Goal: Task Accomplishment & Management: Use online tool/utility

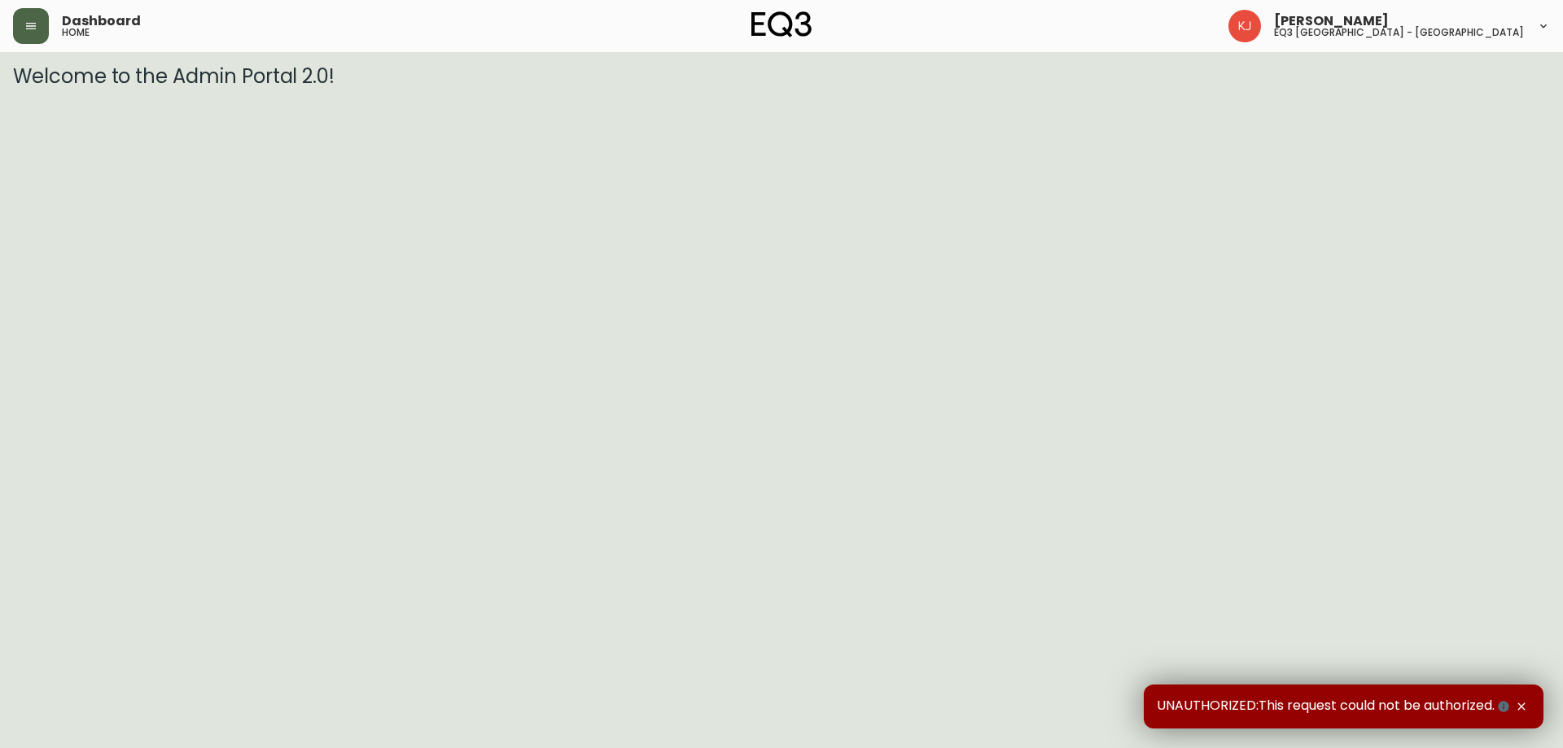
click at [38, 22] on button "button" at bounding box center [31, 26] width 36 height 36
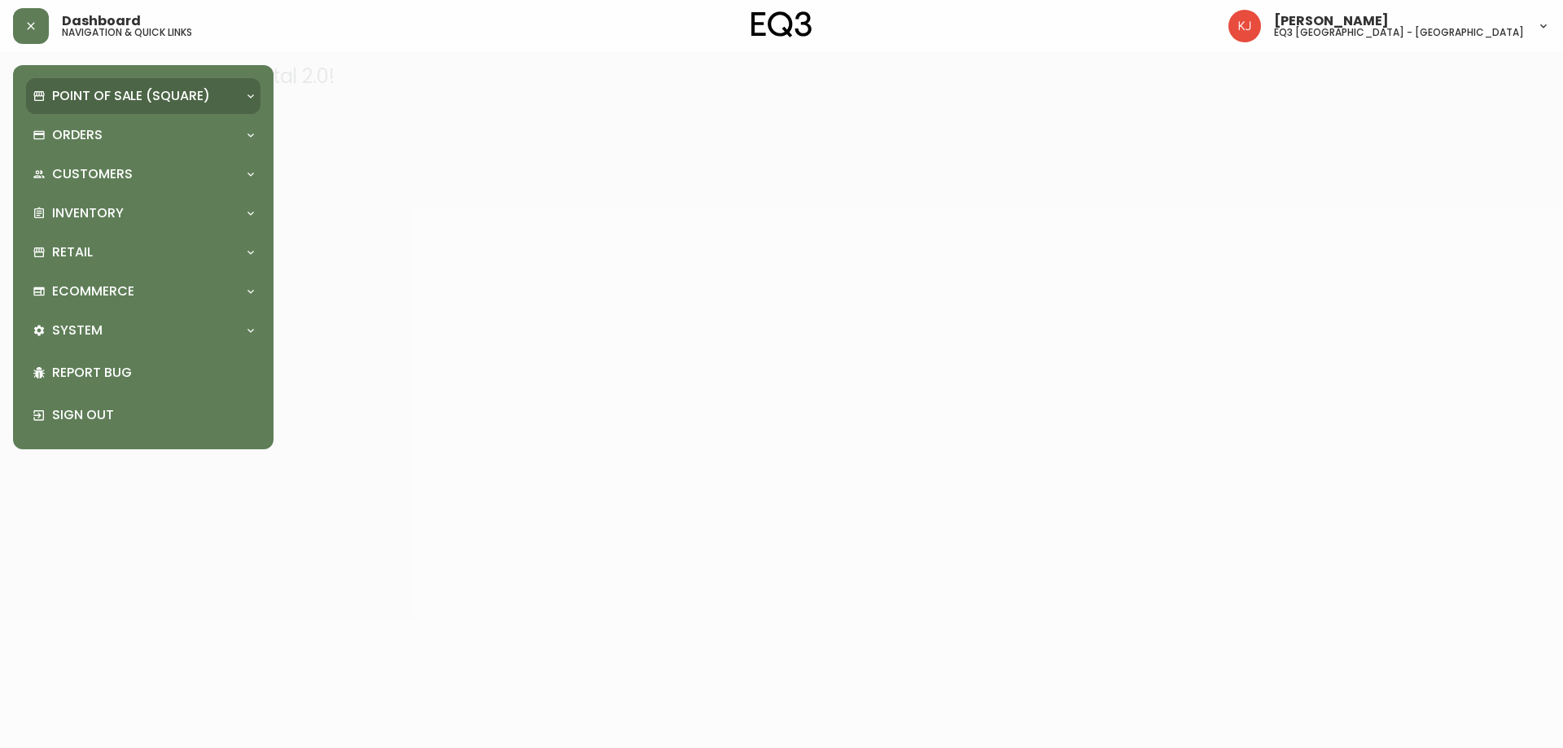
click at [91, 99] on p "Point of Sale (Square)" at bounding box center [131, 96] width 158 height 18
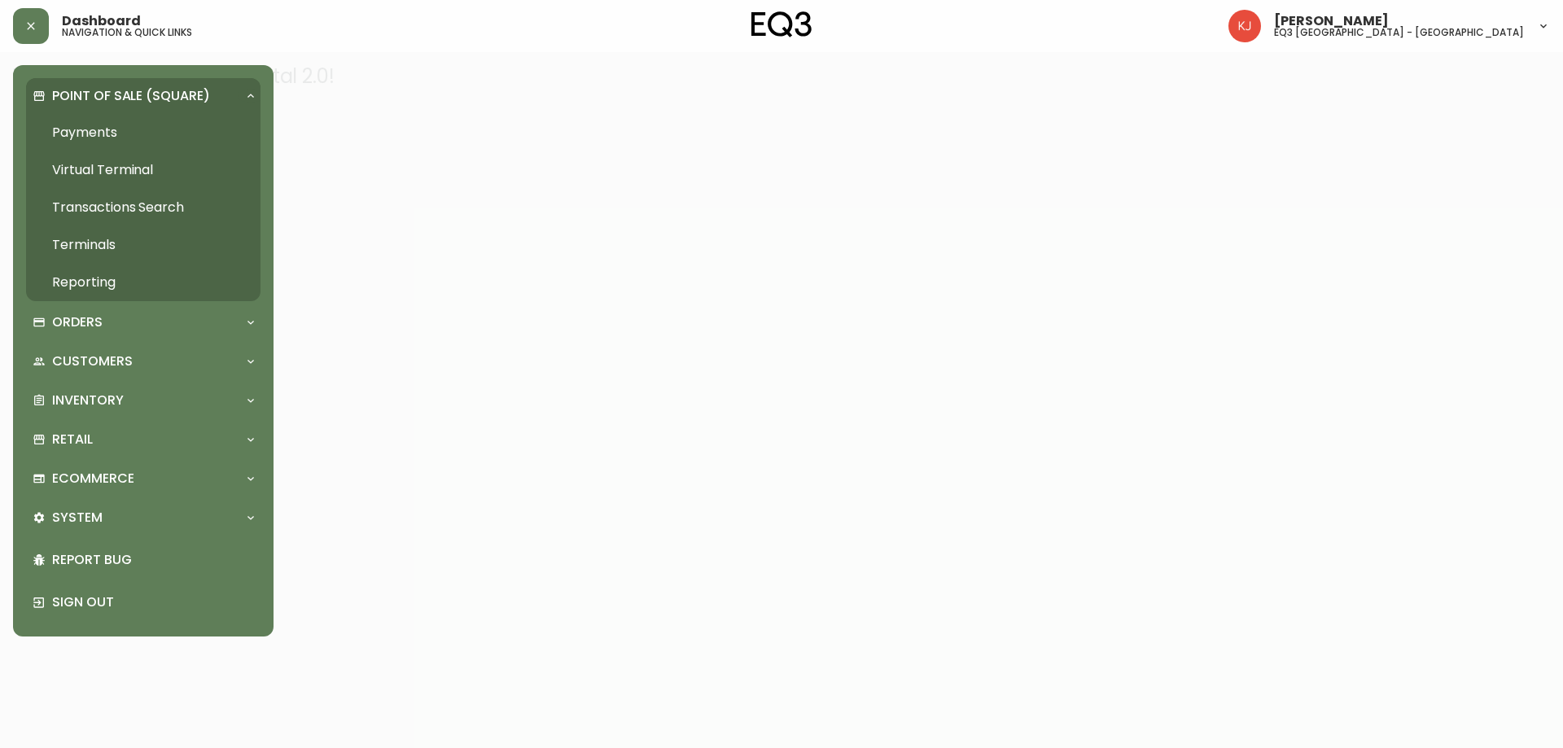
click at [130, 107] on div "Point of Sale (Square)" at bounding box center [143, 96] width 234 height 36
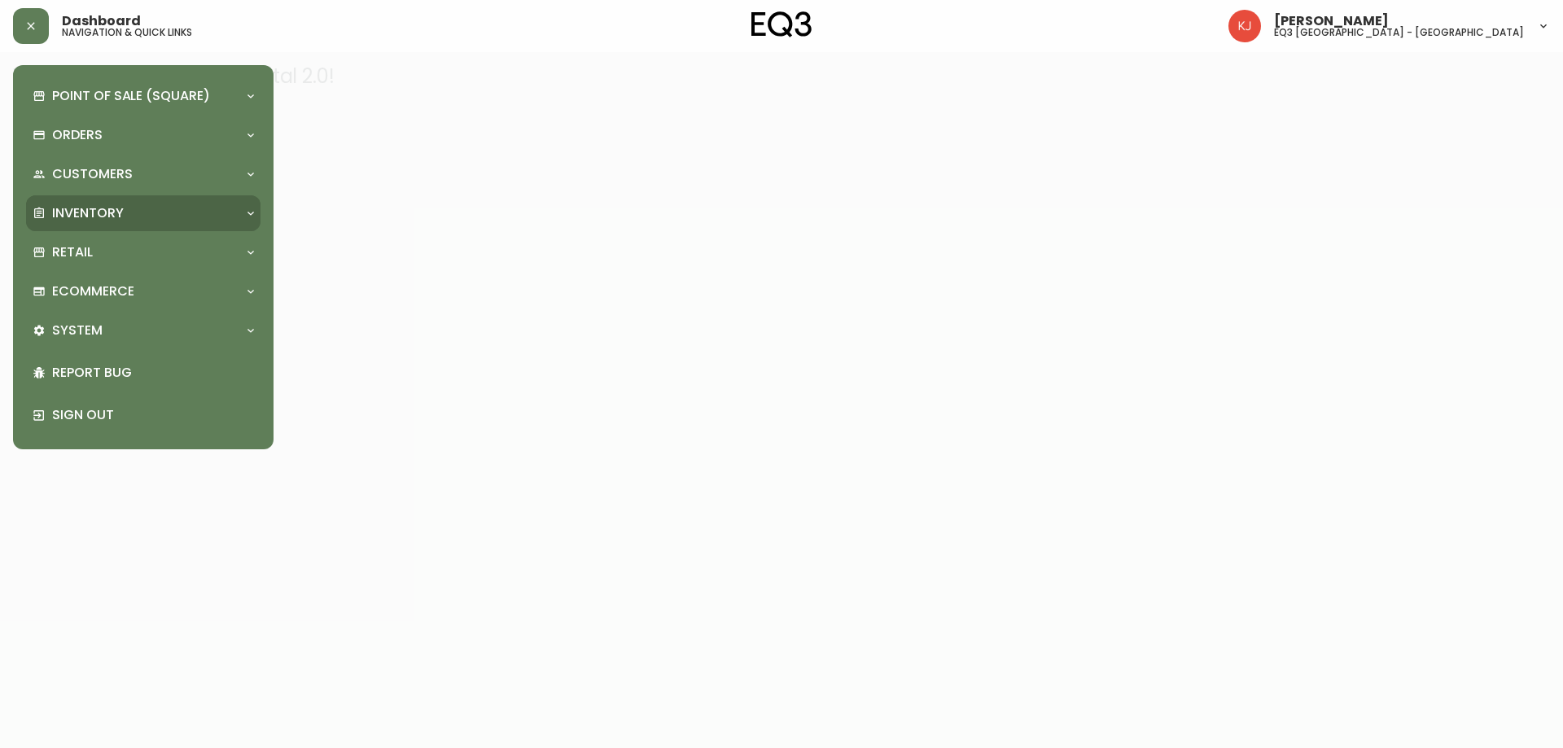
click at [103, 213] on p "Inventory" at bounding box center [88, 213] width 72 height 18
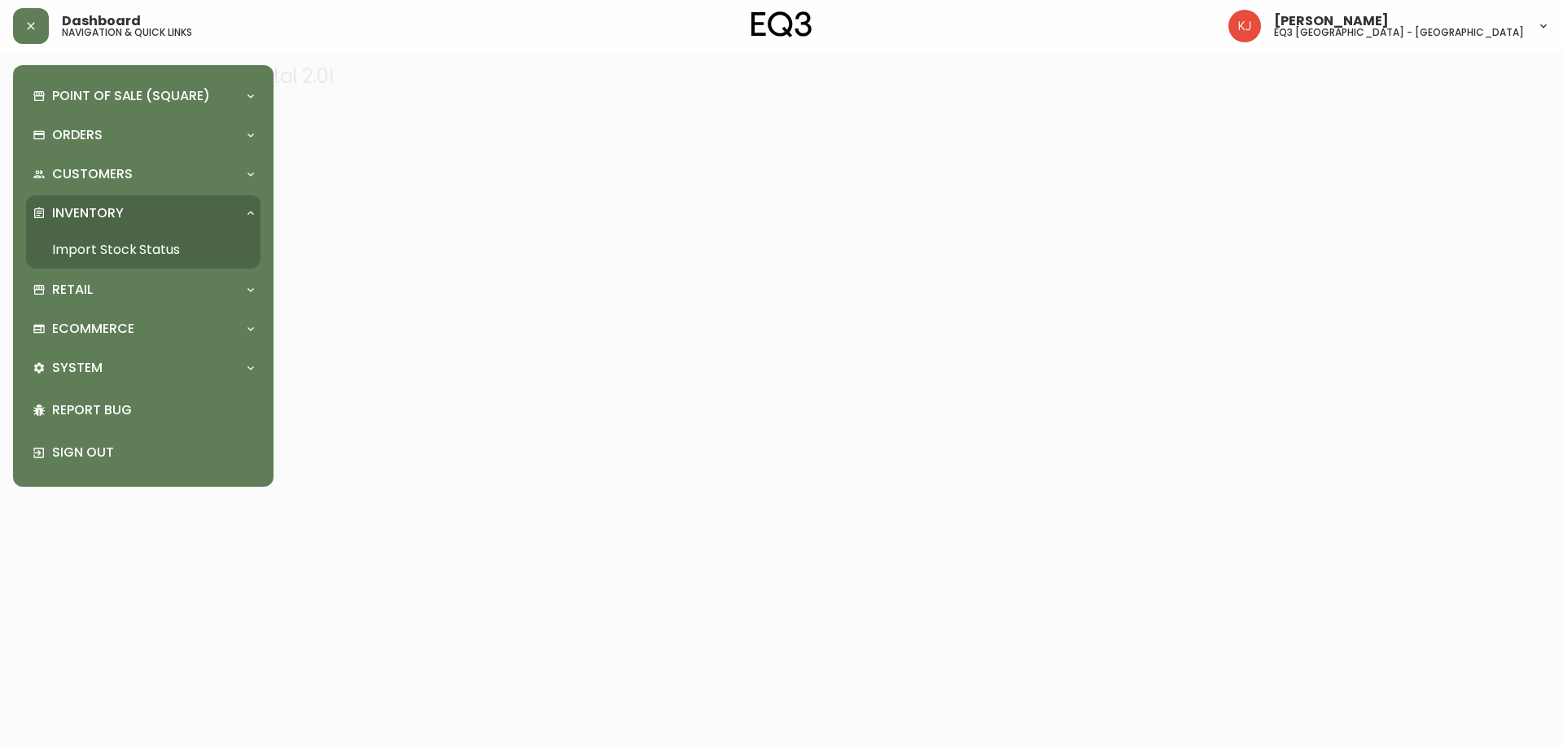
click at [140, 247] on link "Import Stock Status" at bounding box center [143, 249] width 234 height 37
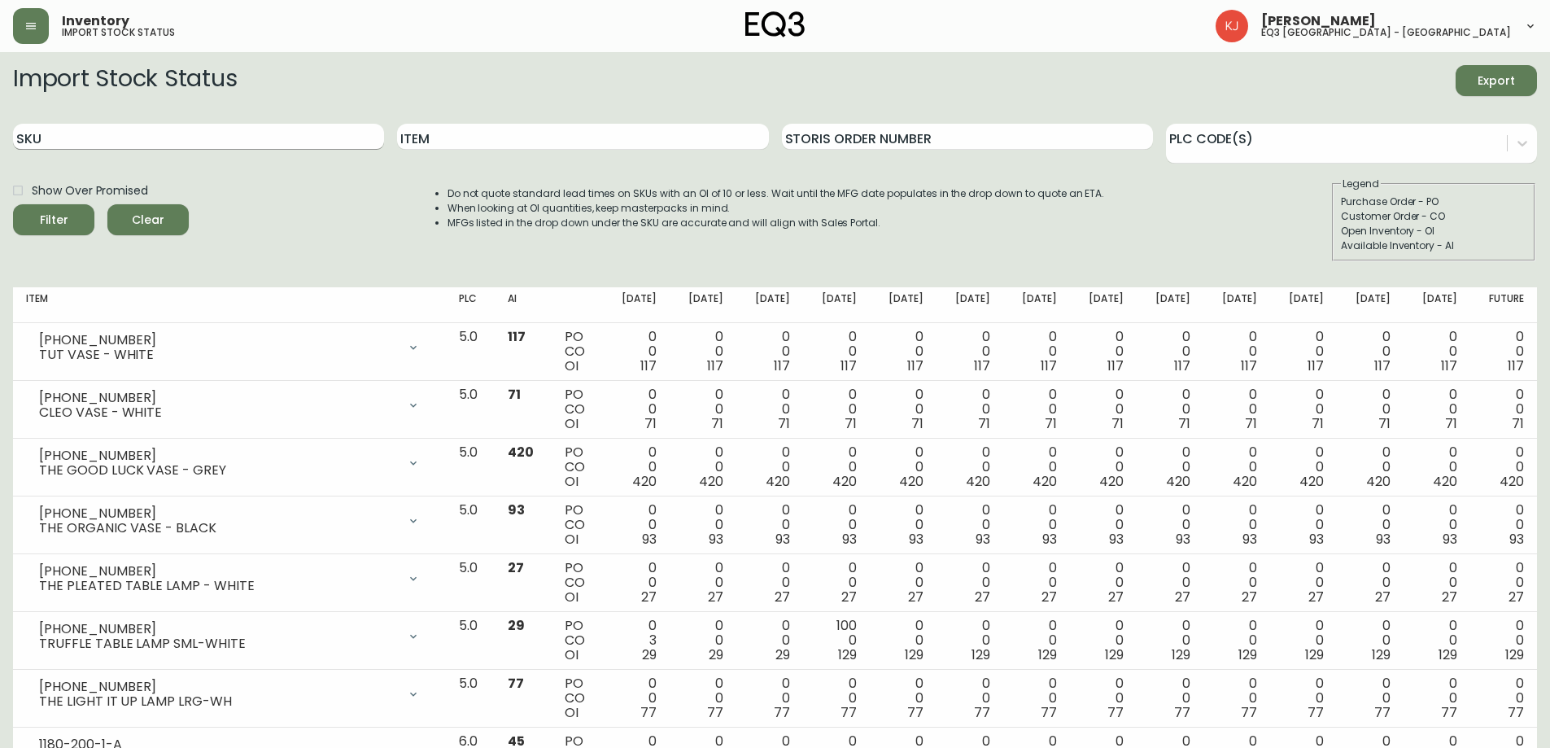
click at [289, 142] on input "SKU" at bounding box center [198, 137] width 371 height 26
paste input "514 715-8094"
type input "514 715-8094"
click at [33, 24] on icon "button" at bounding box center [31, 26] width 10 height 7
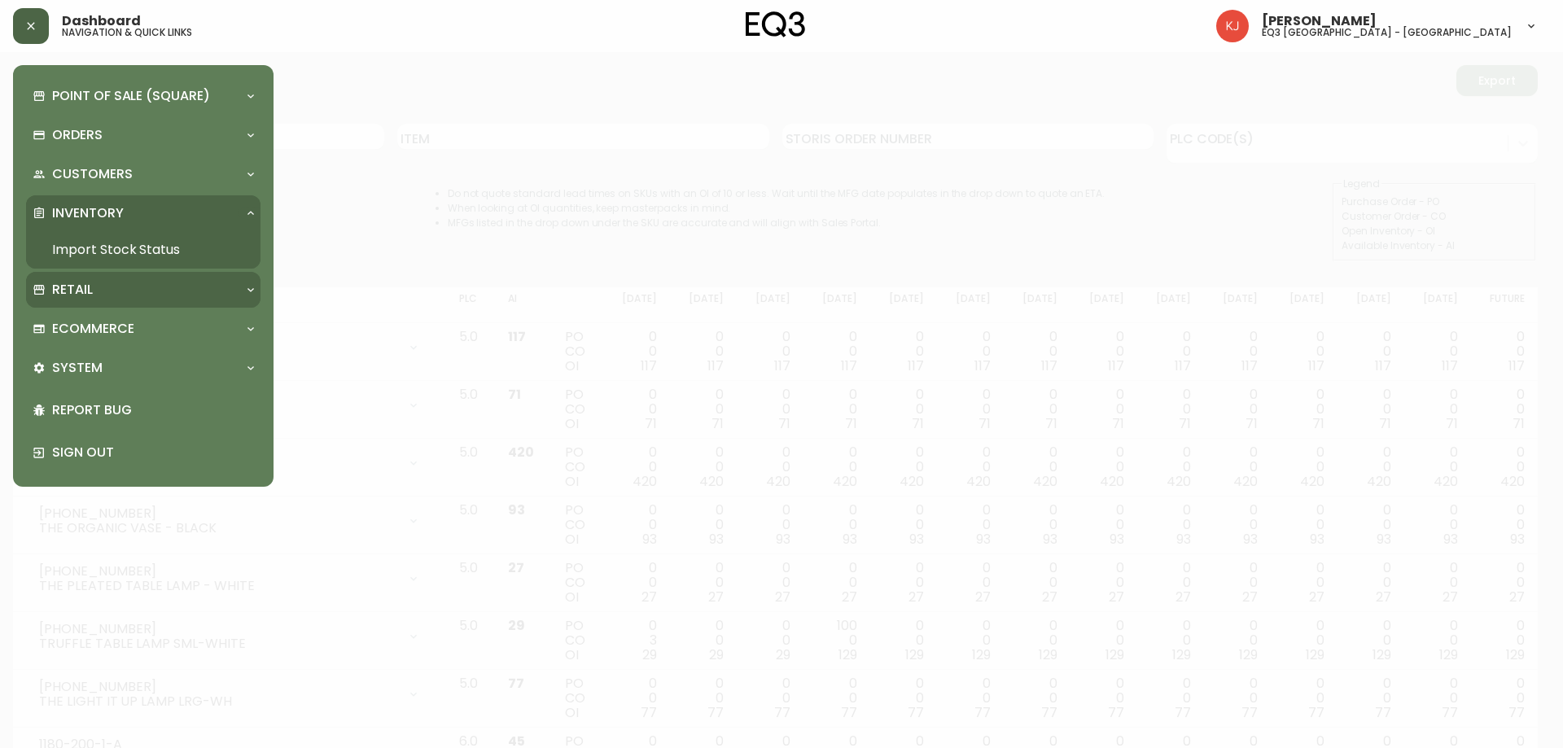
click at [68, 295] on p "Retail" at bounding box center [72, 290] width 41 height 18
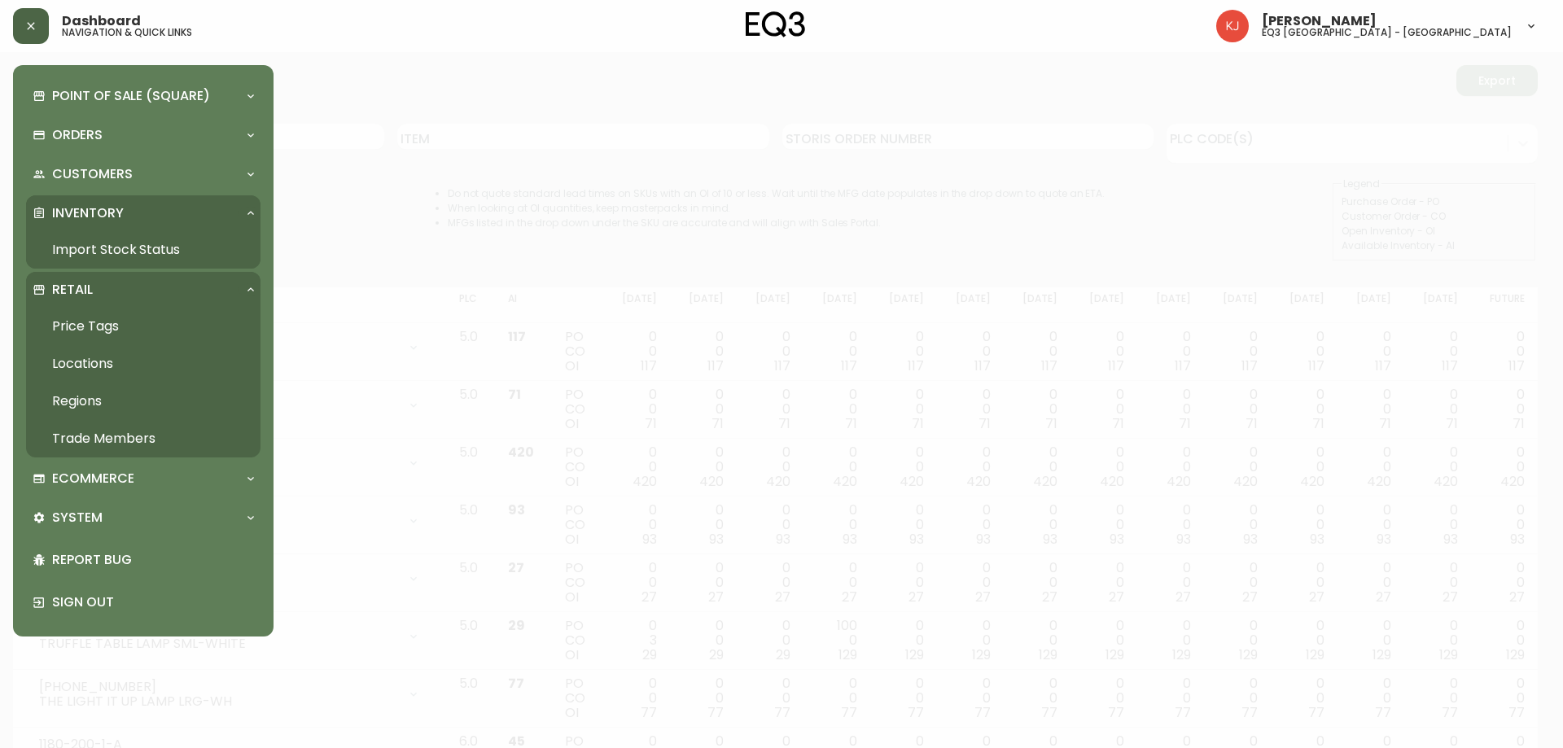
click at [85, 441] on link "Trade Members" at bounding box center [143, 438] width 234 height 37
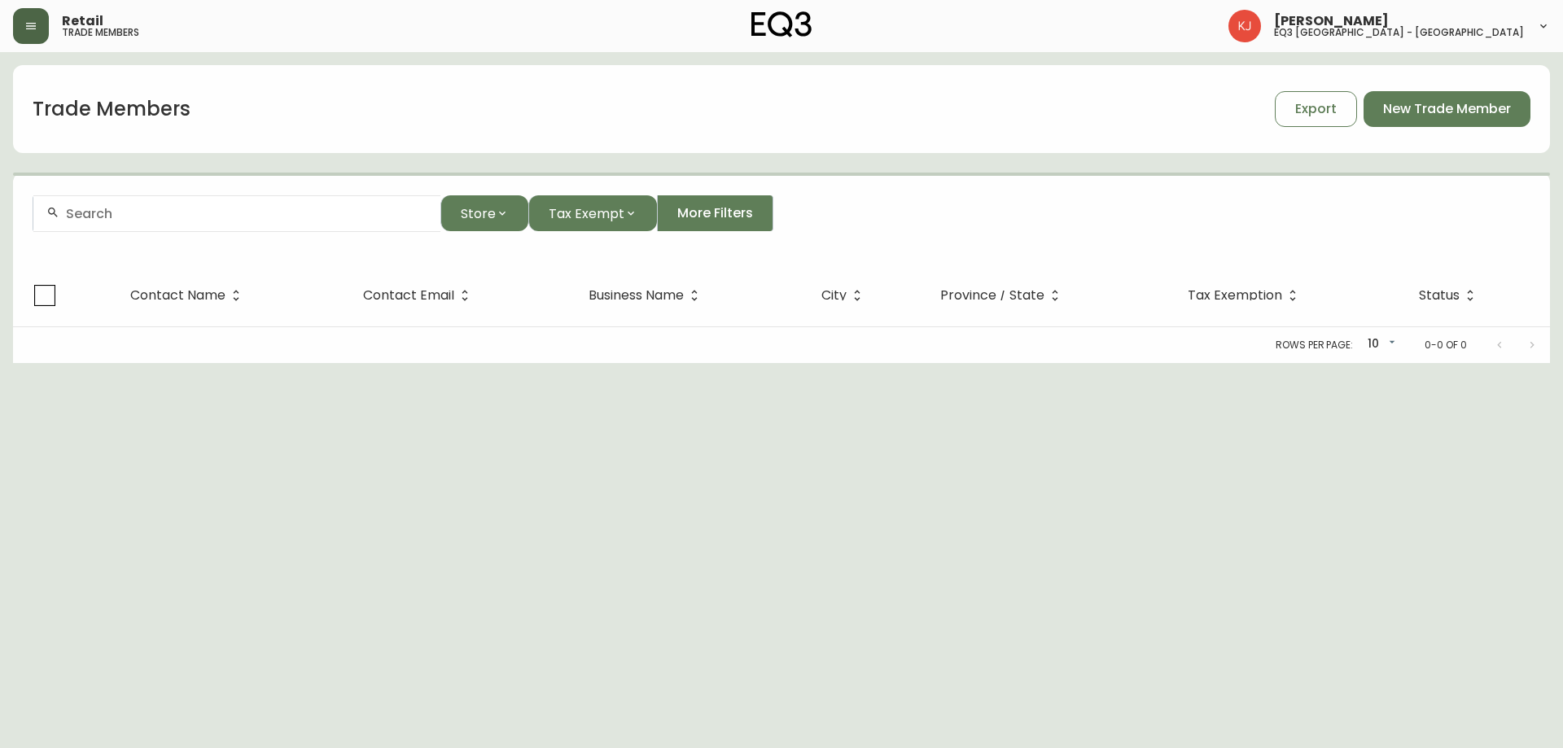
click at [323, 214] on input "text" at bounding box center [246, 213] width 361 height 15
paste input "514 715-8094"
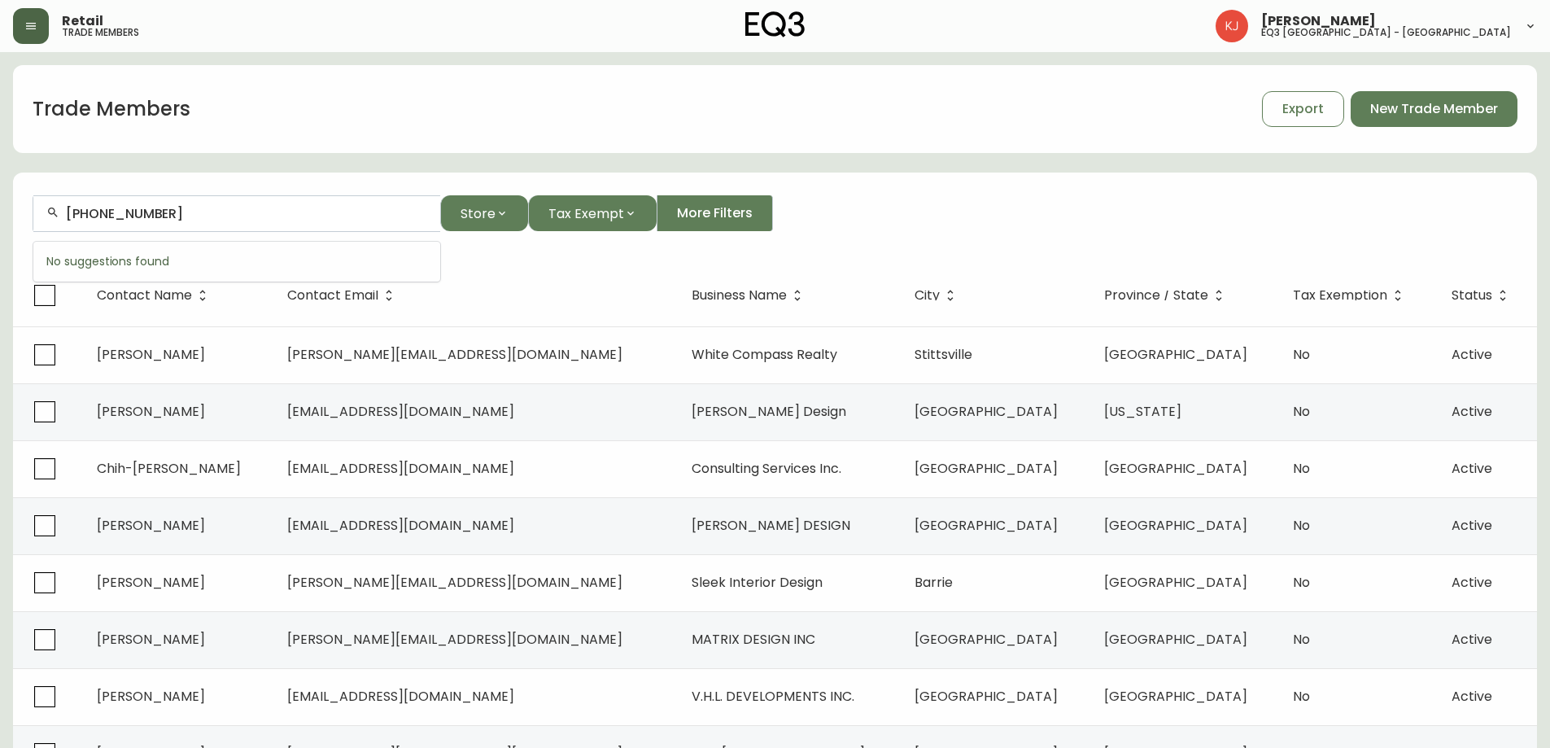
drag, startPoint x: 171, startPoint y: 212, endPoint x: 0, endPoint y: 177, distance: 174.3
click at [0, 177] on main "Trade Members Export New Trade Member 514 715-8094 Store Tax Exempt More Filter…" at bounding box center [775, 492] width 1550 height 881
drag, startPoint x: 165, startPoint y: 216, endPoint x: 0, endPoint y: 172, distance: 171.2
click at [0, 172] on main "Trade Members Export New Trade Member 5148394862 Store Tax Exempt More Filters …" at bounding box center [775, 492] width 1550 height 881
click at [177, 214] on input "5148394862" at bounding box center [246, 213] width 361 height 15
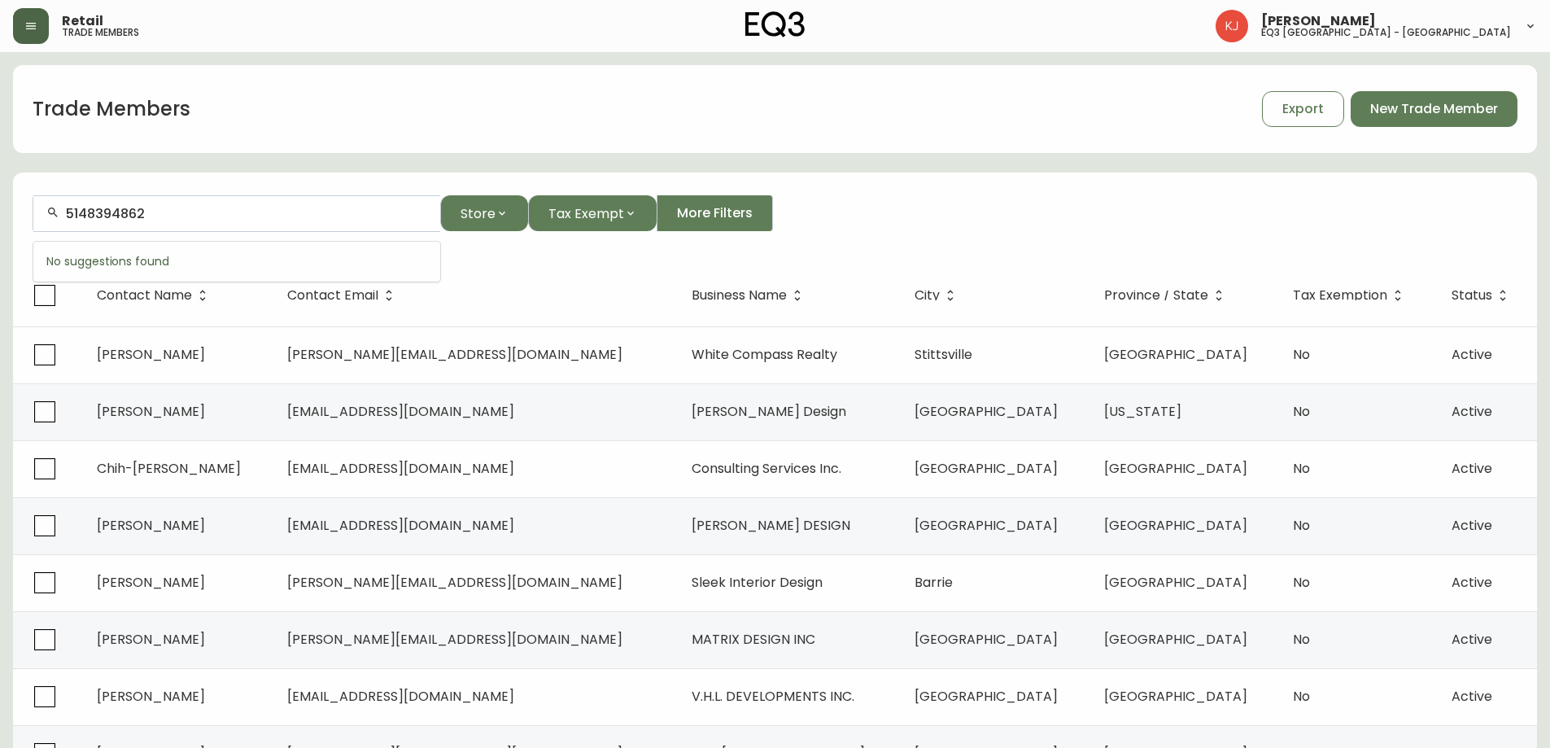
click at [0, 198] on main "Trade Members Export New Trade Member 5148394862 Store Tax Exempt More Filters …" at bounding box center [775, 492] width 1550 height 881
paste input "715-8094"
type input "5147158094"
